Goal: Information Seeking & Learning: Check status

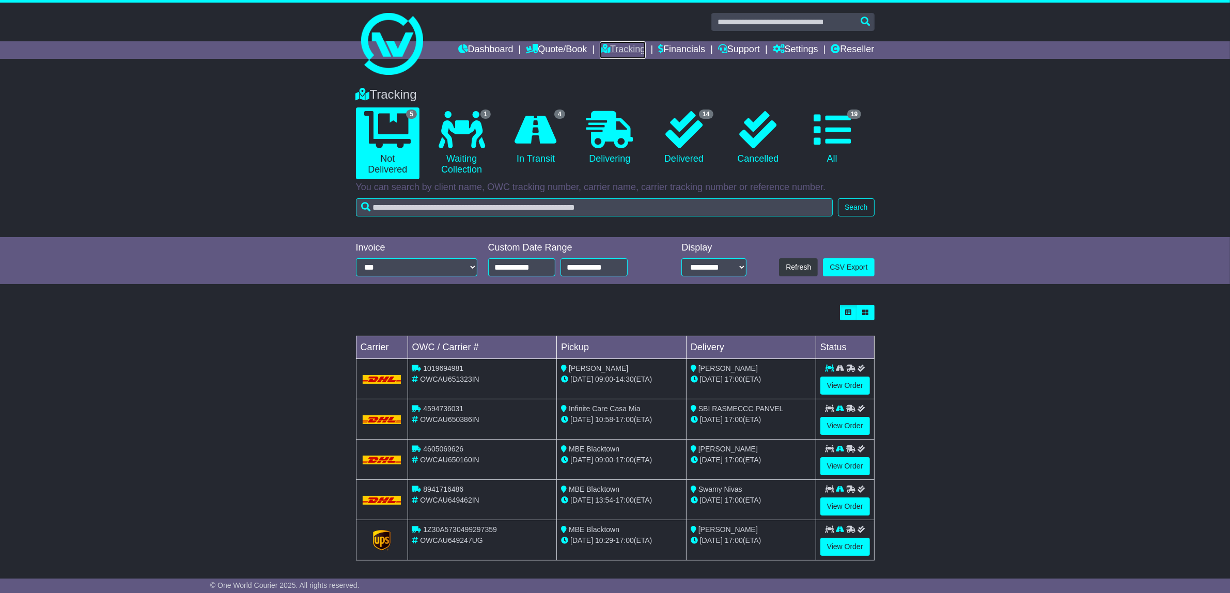
click at [618, 49] on link "Tracking" at bounding box center [622, 50] width 45 height 18
click at [842, 386] on link "View Order" at bounding box center [845, 386] width 50 height 18
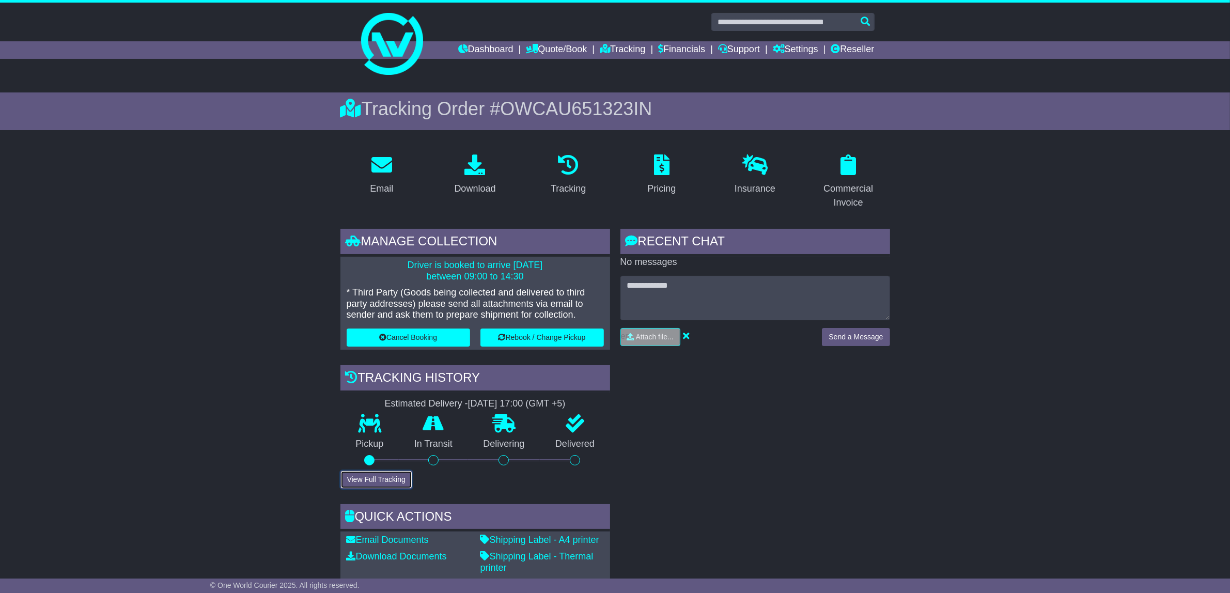
click at [370, 483] on button "View Full Tracking" at bounding box center [376, 480] width 72 height 18
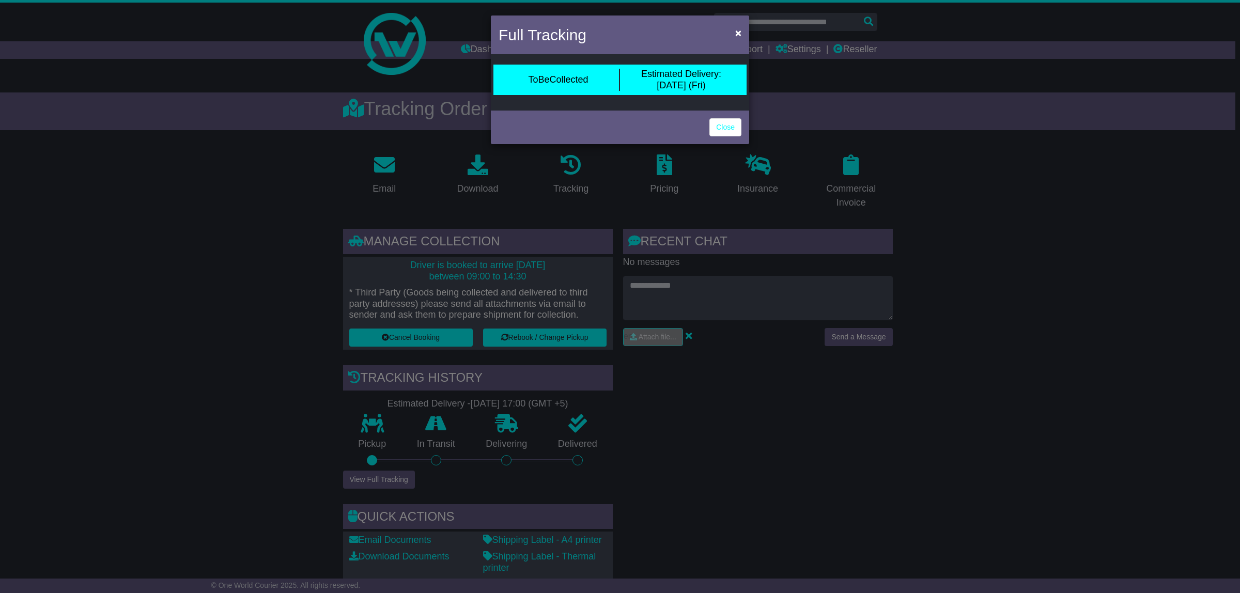
click at [739, 389] on div "Full Tracking × ToBeCollected Estimated Delivery: 03 Oct (Fri) Close" at bounding box center [620, 296] width 1240 height 593
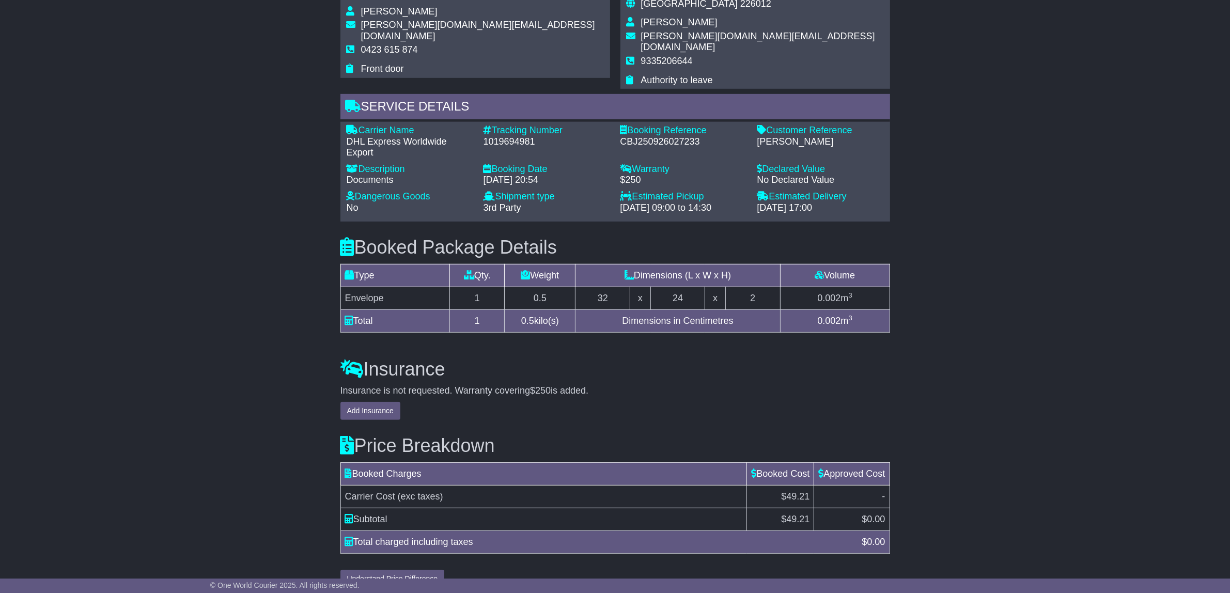
scroll to position [2, 0]
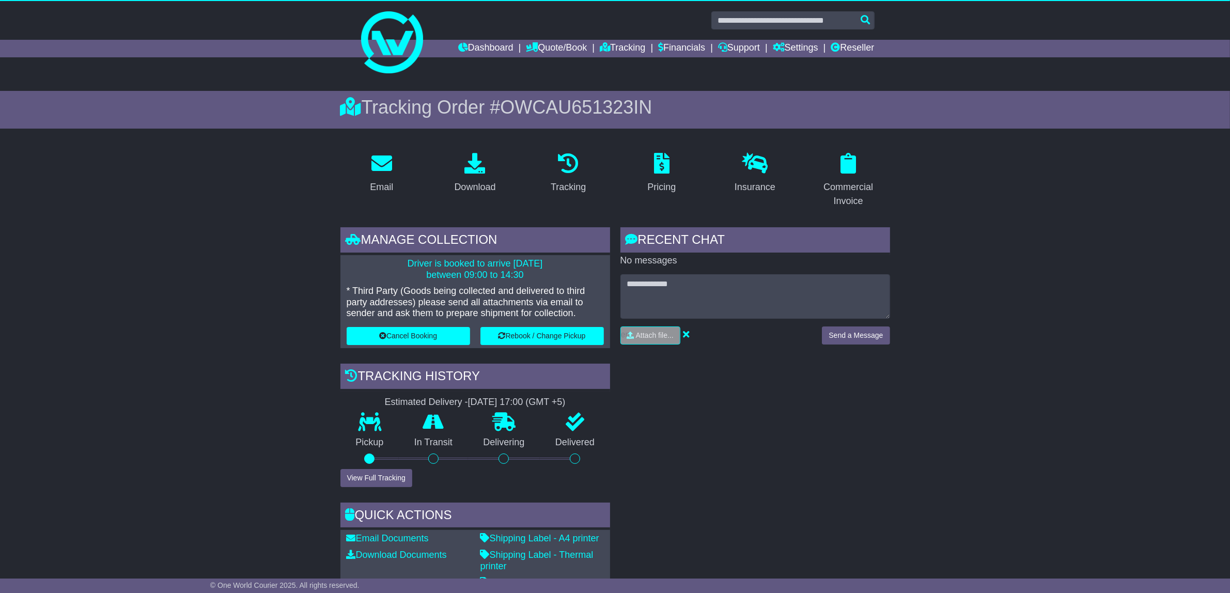
click at [782, 465] on div "RECENT CHAT Loading... No messages Attach file..." at bounding box center [755, 419] width 280 height 385
